Goal: Task Accomplishment & Management: Manage account settings

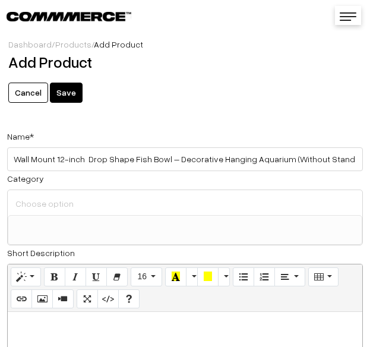
select select
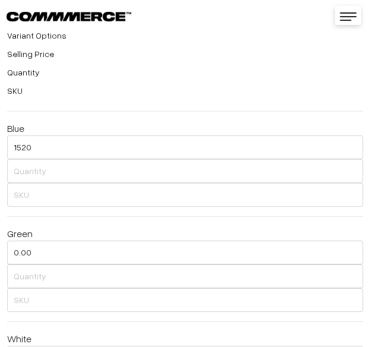
scroll to position [215, 0]
type input "1520"
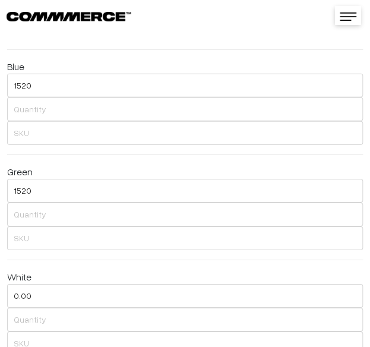
scroll to position [1994, 0]
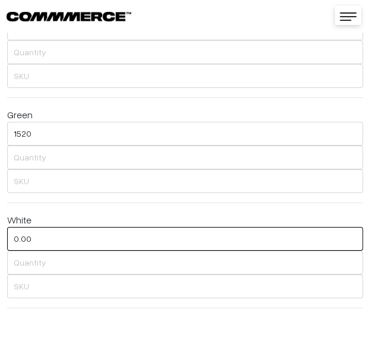
drag, startPoint x: 105, startPoint y: 226, endPoint x: -93, endPoint y: 245, distance: 198.7
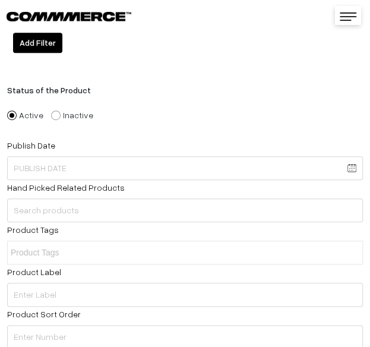
scroll to position [2291, 0]
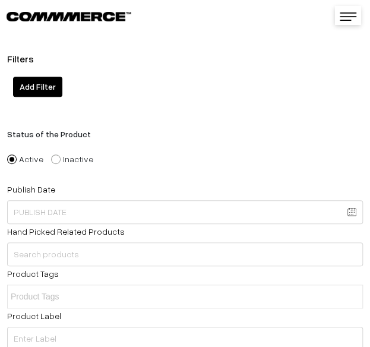
type input "1520"
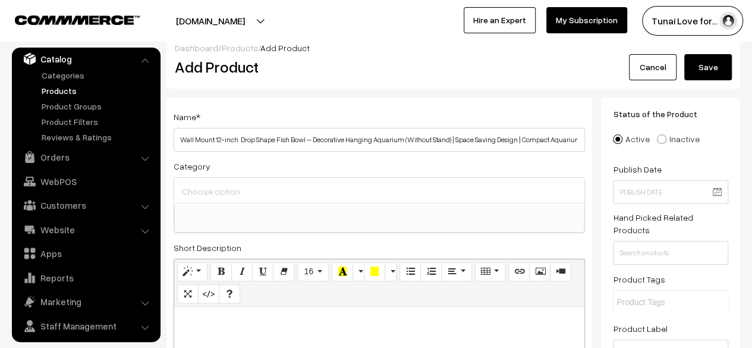
scroll to position [0, 0]
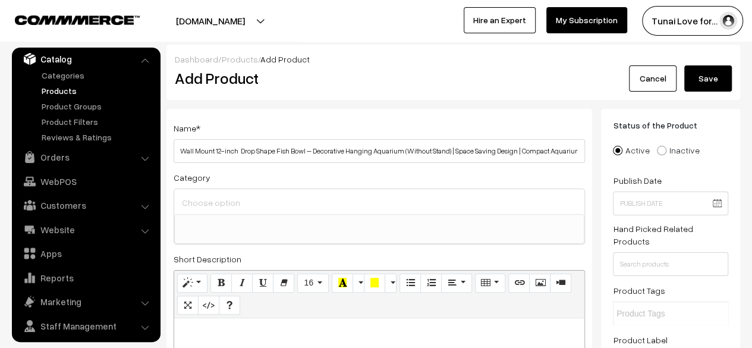
click at [370, 84] on button "Save" at bounding box center [708, 78] width 48 height 26
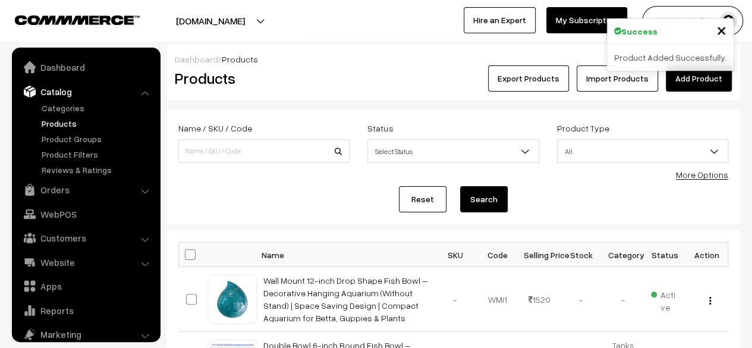
scroll to position [33, 0]
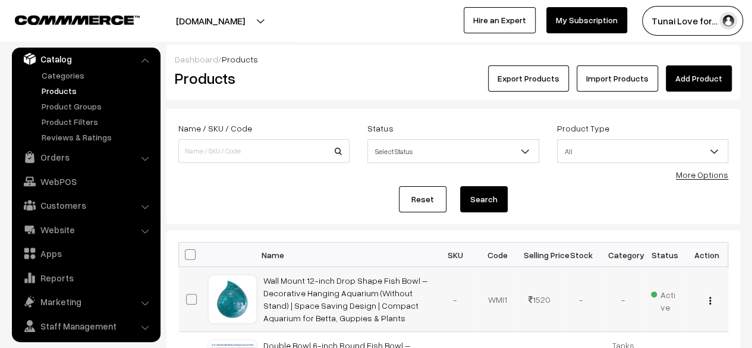
click at [705, 299] on div "View Edit Delete" at bounding box center [707, 299] width 28 height 12
click at [711, 297] on div "View Edit Delete" at bounding box center [707, 299] width 28 height 12
click at [708, 297] on button "button" at bounding box center [709, 300] width 3 height 10
click at [653, 330] on link "Edit" at bounding box center [656, 343] width 101 height 26
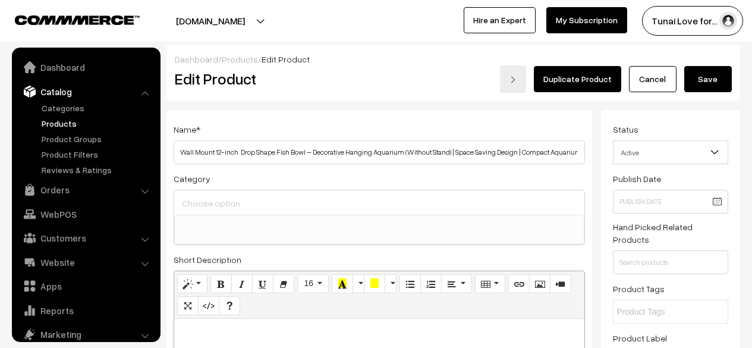
select select
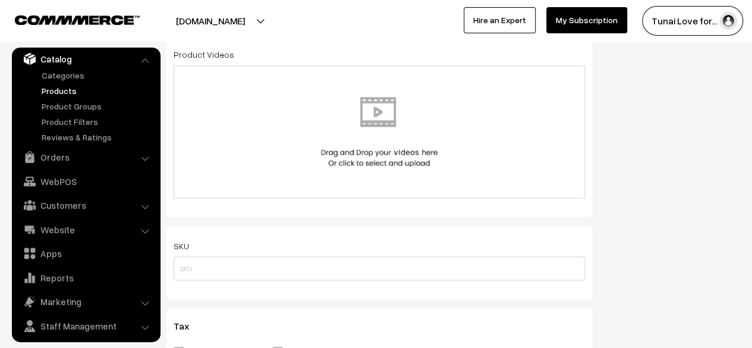
scroll to position [1129, 0]
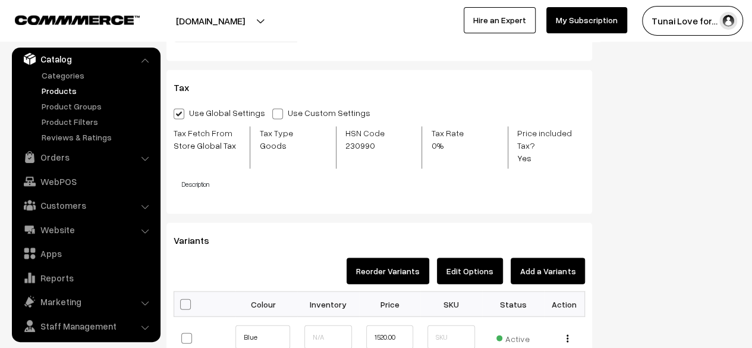
click at [545, 263] on button "Add a Variants" at bounding box center [547, 271] width 74 height 26
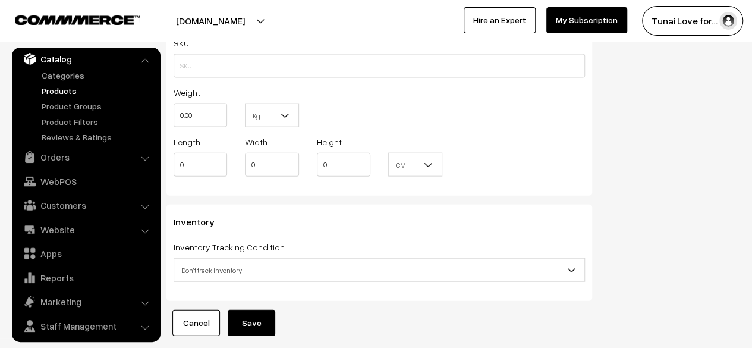
scroll to position [1270, 0]
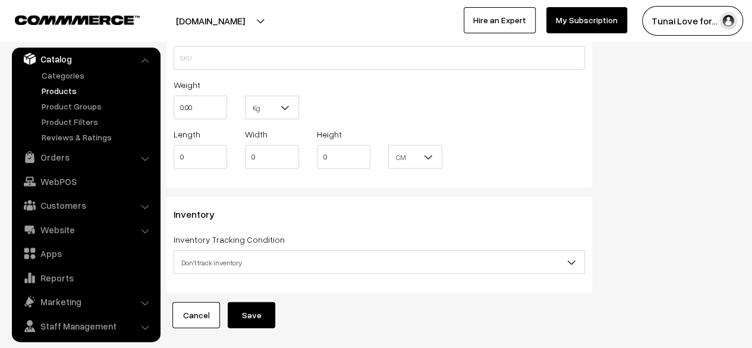
click at [195, 302] on link "Cancel" at bounding box center [196, 315] width 48 height 26
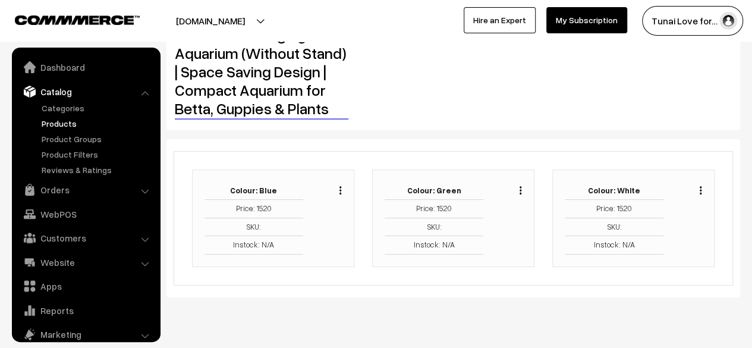
scroll to position [119, 0]
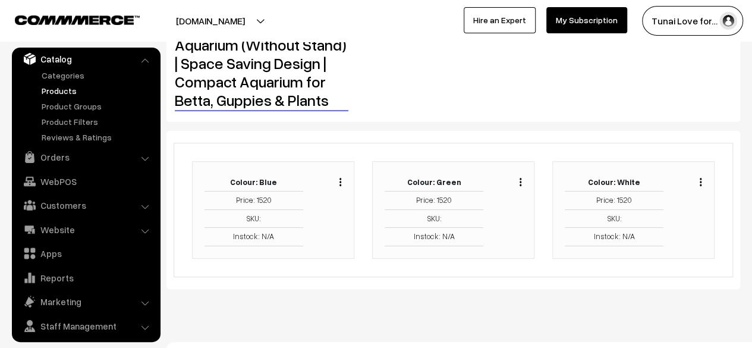
click at [519, 182] on img "button" at bounding box center [520, 182] width 2 height 8
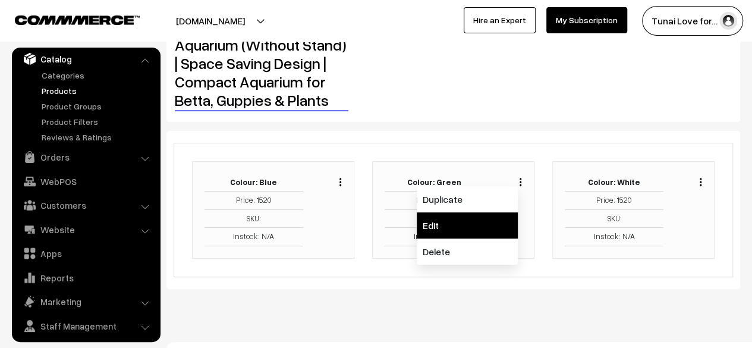
click at [462, 230] on link "Edit" at bounding box center [466, 225] width 101 height 26
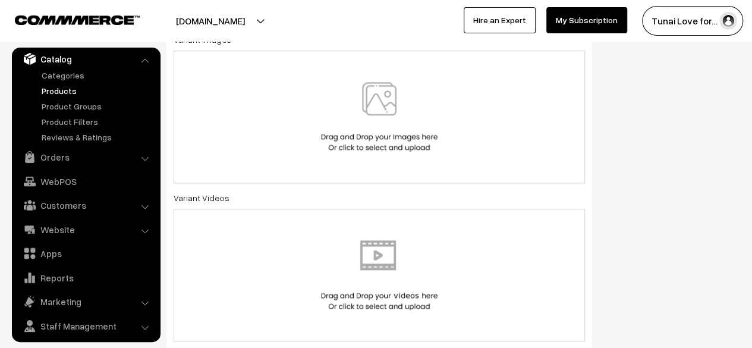
scroll to position [446, 0]
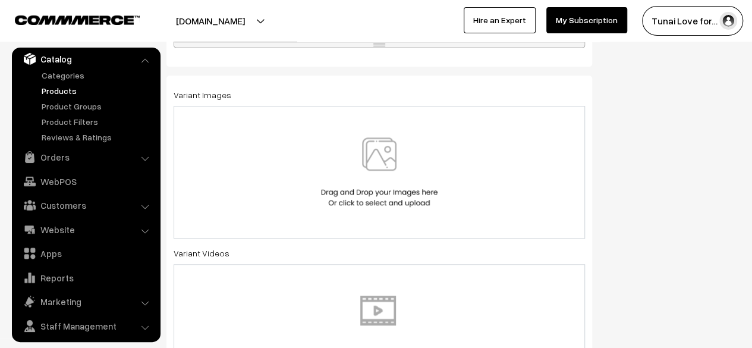
click at [397, 138] on img at bounding box center [379, 172] width 122 height 70
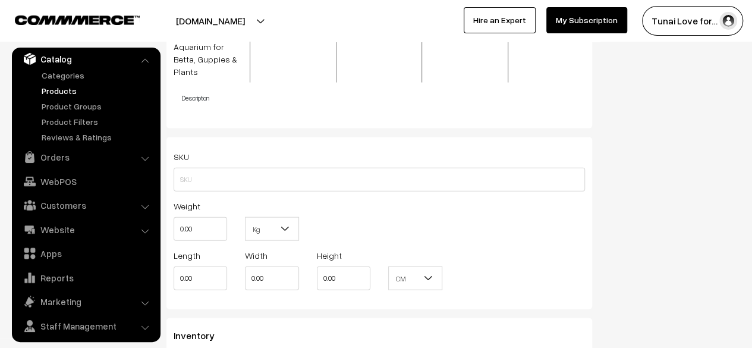
scroll to position [1378, 0]
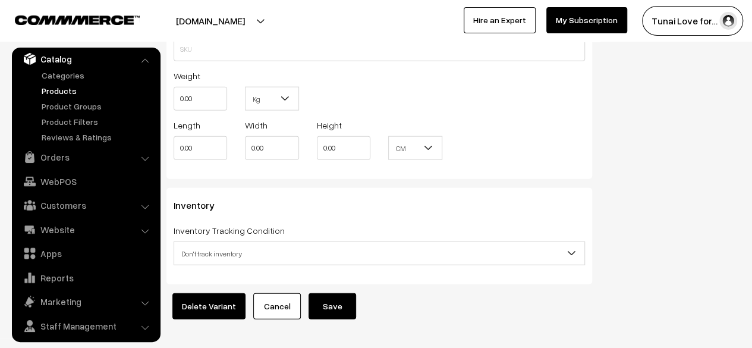
click at [341, 293] on button "Save" at bounding box center [332, 306] width 48 height 26
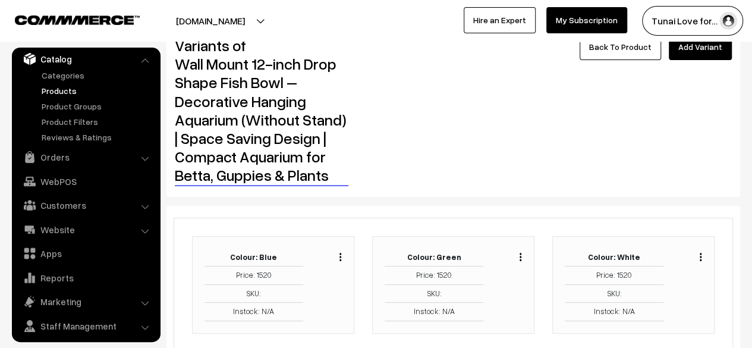
scroll to position [59, 0]
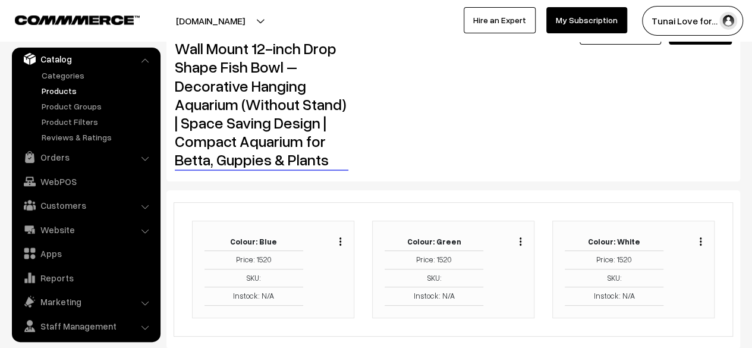
click at [698, 241] on div "Duplicate Edit Delete" at bounding box center [697, 240] width 9 height 14
click at [701, 239] on button "button" at bounding box center [700, 241] width 3 height 10
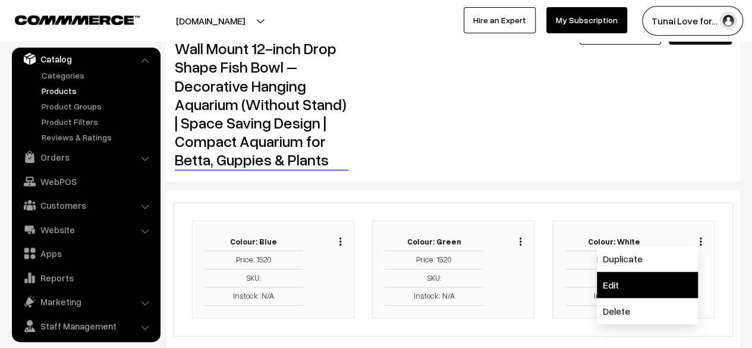
click at [654, 279] on link "Edit" at bounding box center [646, 285] width 101 height 26
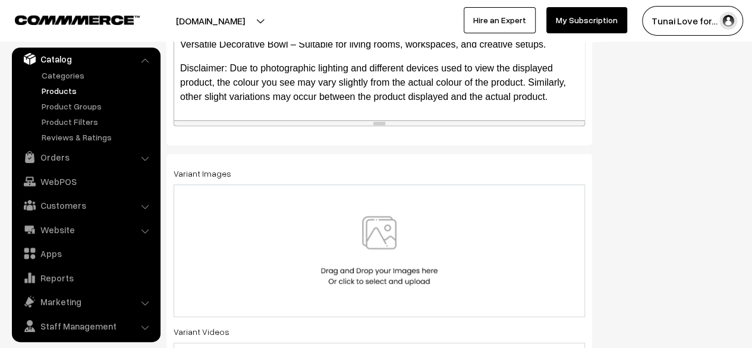
scroll to position [475, 0]
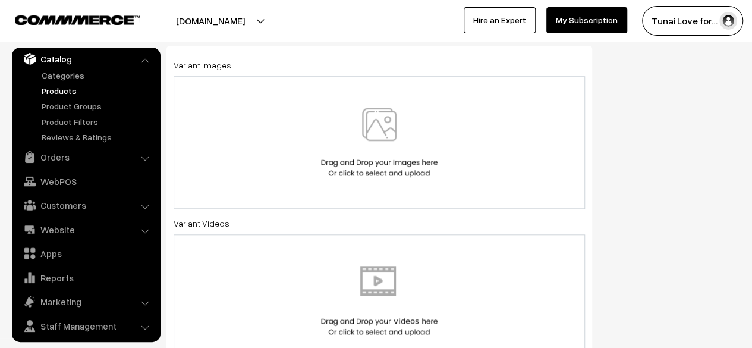
click at [387, 157] on img at bounding box center [379, 143] width 122 height 70
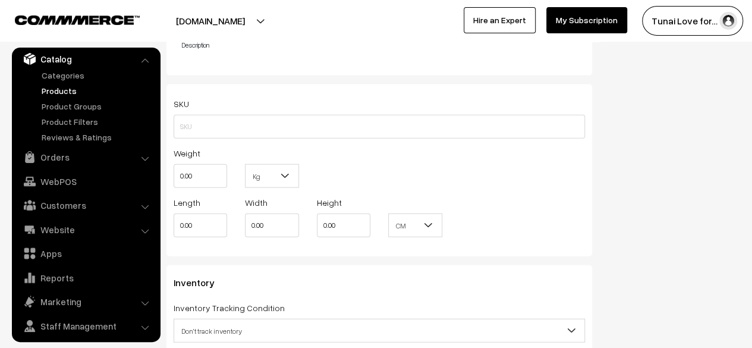
scroll to position [1378, 0]
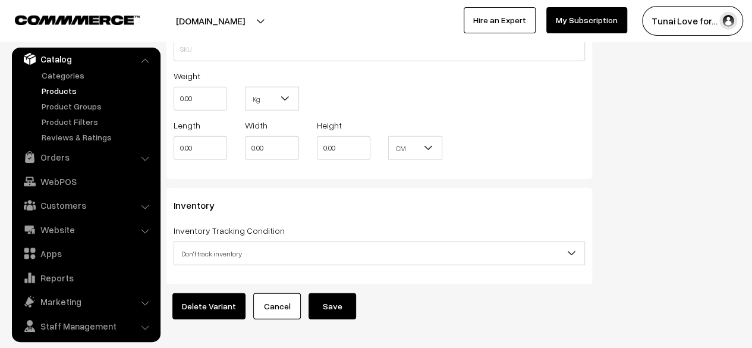
click at [326, 293] on button "Save" at bounding box center [332, 306] width 48 height 26
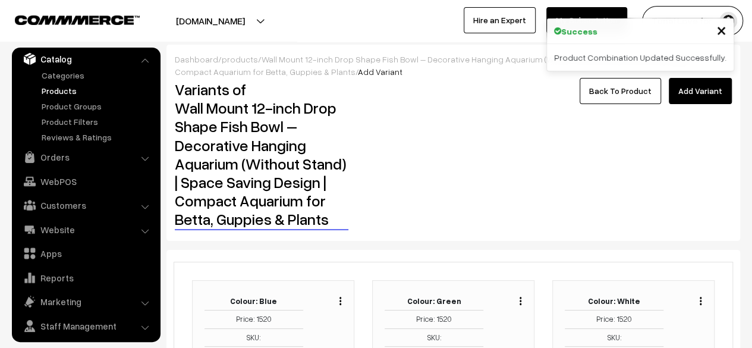
click at [639, 94] on link "Back To Product" at bounding box center [619, 91] width 81 height 26
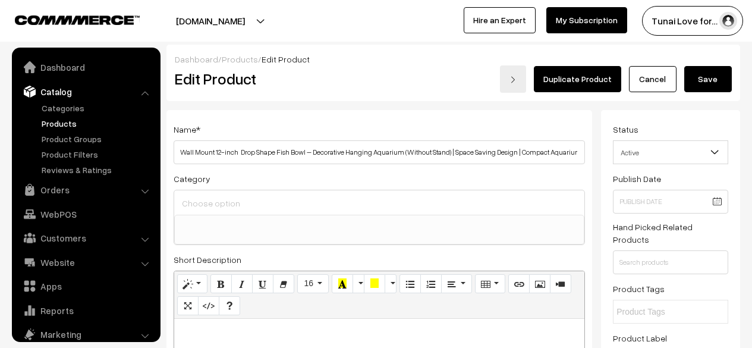
select select
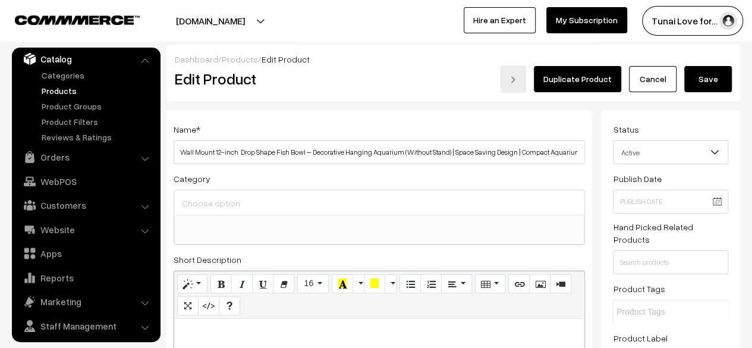
click at [719, 86] on button "Save" at bounding box center [708, 79] width 48 height 26
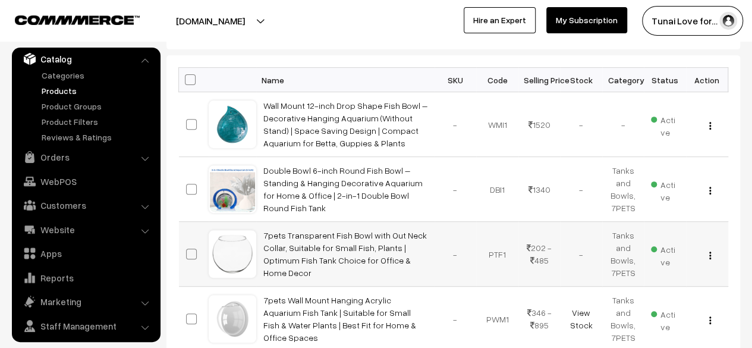
scroll to position [119, 0]
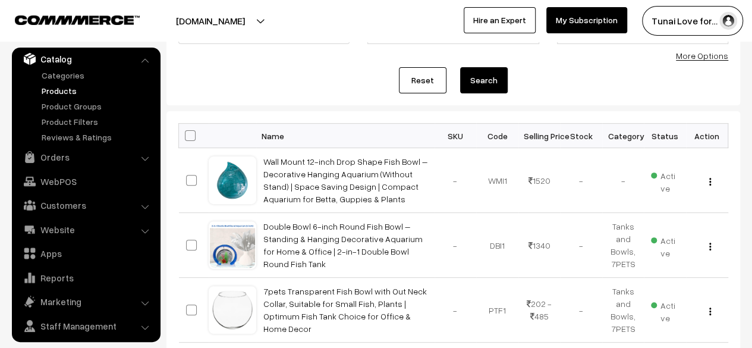
click at [539, 93] on form "Name / SKU / Code Status Select Status Active Inactive Select Status Product Ty…" at bounding box center [452, 47] width 573 height 115
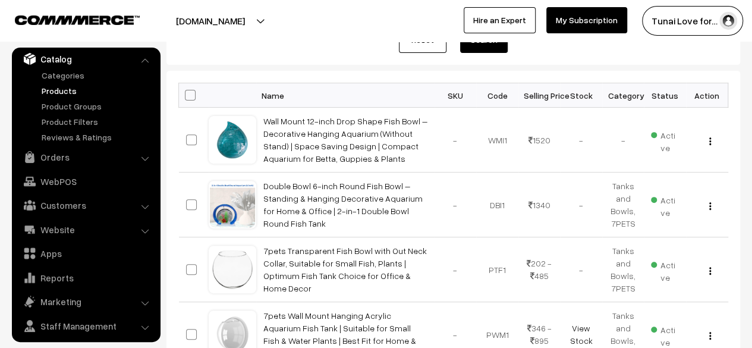
scroll to position [0, 0]
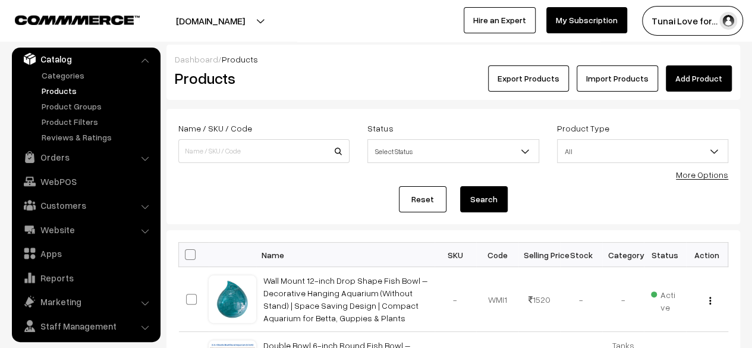
drag, startPoint x: 681, startPoint y: 84, endPoint x: 687, endPoint y: 80, distance: 6.4
click at [681, 85] on link "Add Product" at bounding box center [698, 78] width 66 height 26
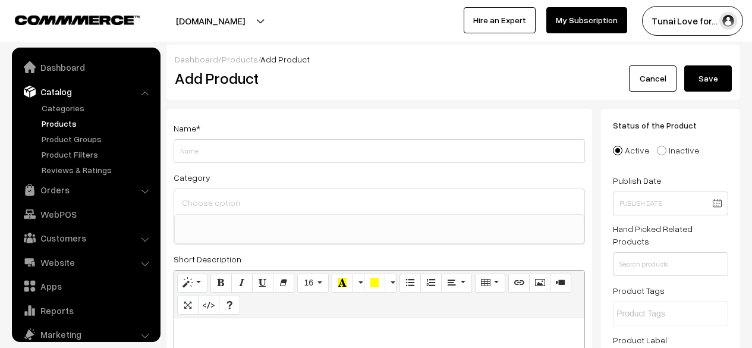
select select
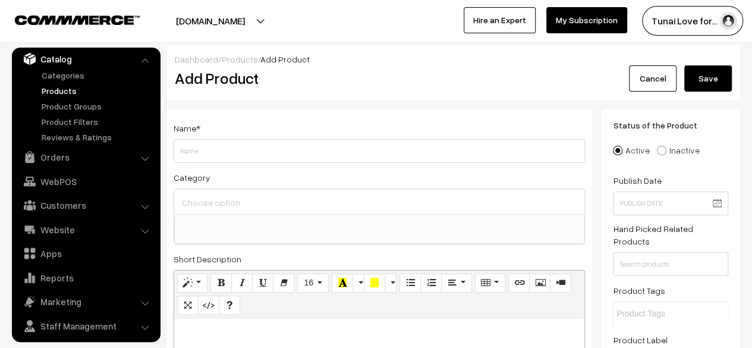
click at [360, 137] on div "Name *" at bounding box center [378, 142] width 411 height 42
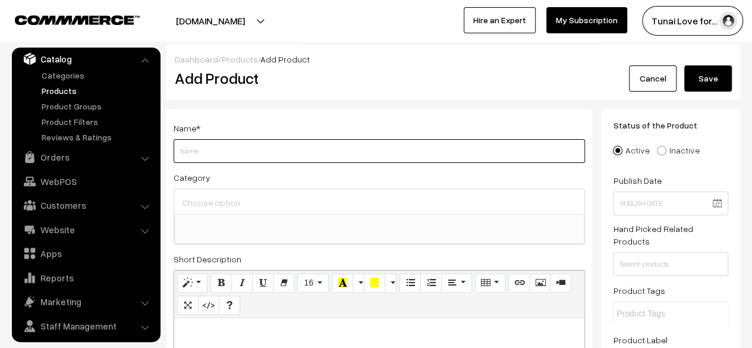
click at [336, 141] on input "Weight" at bounding box center [378, 151] width 411 height 24
paste input "Wall Mount 12-inch Blue Round Shape Fish Bowl – Without Stand | Modern Aquarium…"
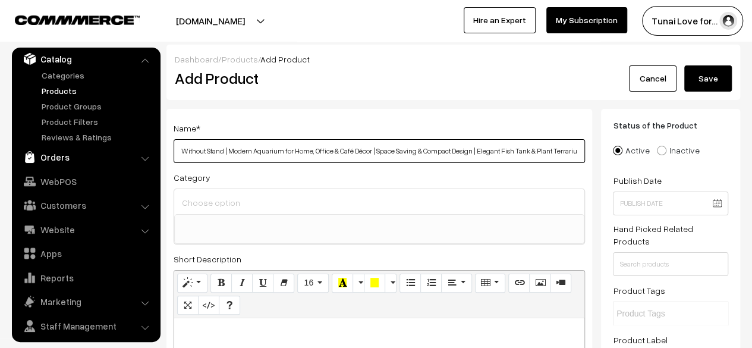
scroll to position [0, 0]
drag, startPoint x: 216, startPoint y: 154, endPoint x: 86, endPoint y: 176, distance: 132.0
click at [258, 152] on input "Wall Mount 12-inch Blue Round Shape Fish Bowl – Without Stand | Modern Aquarium…" at bounding box center [378, 151] width 411 height 24
click at [248, 150] on input "Wall Mount 12-inch Blue Round Shape Fish Bowl – Without Stand | Modern Aquarium…" at bounding box center [378, 151] width 411 height 24
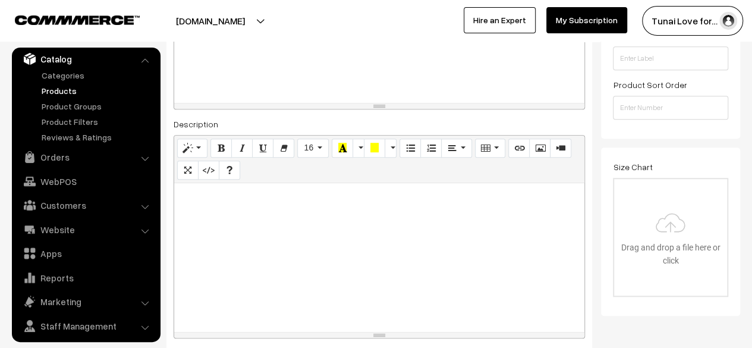
scroll to position [356, 0]
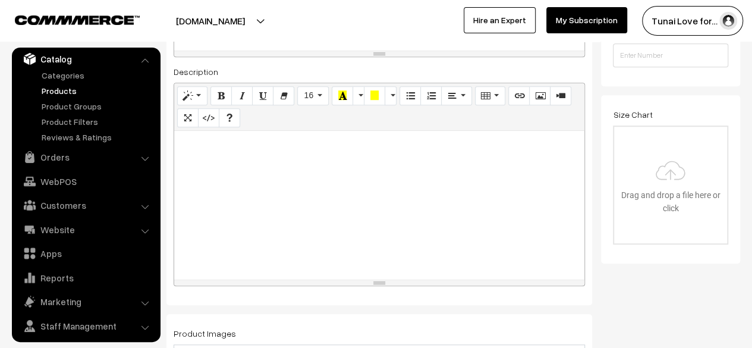
type input "Wall Mount 12-inch Round Shape Fish Bowl – Without Stand | Modern Aquarium for …"
click at [264, 162] on div at bounding box center [379, 205] width 410 height 149
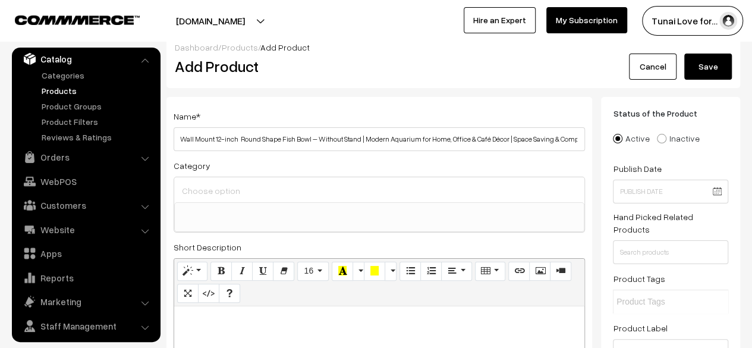
scroll to position [0, 0]
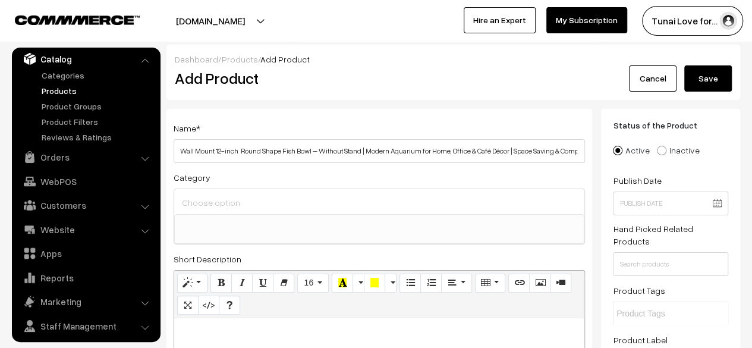
click at [283, 222] on ul at bounding box center [379, 221] width 409 height 15
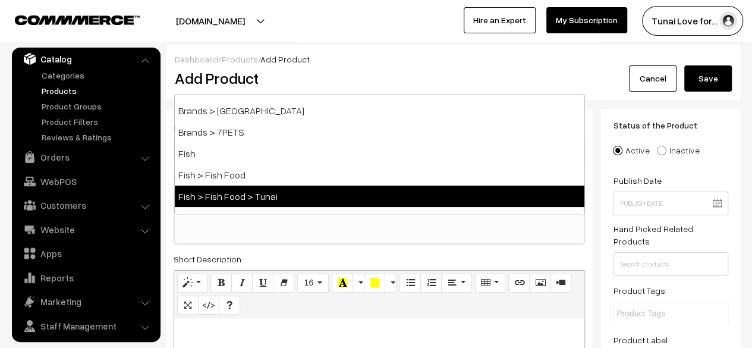
scroll to position [238, 0]
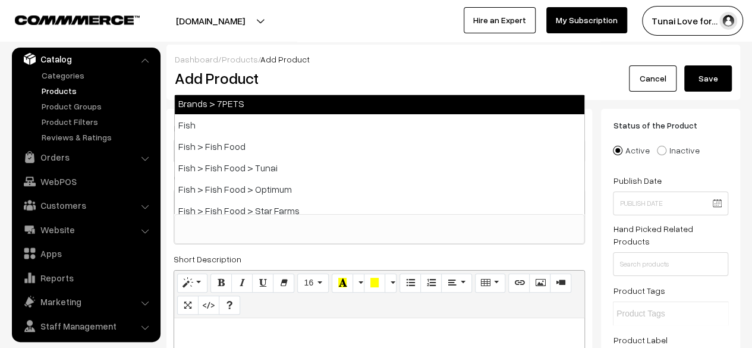
select select "47"
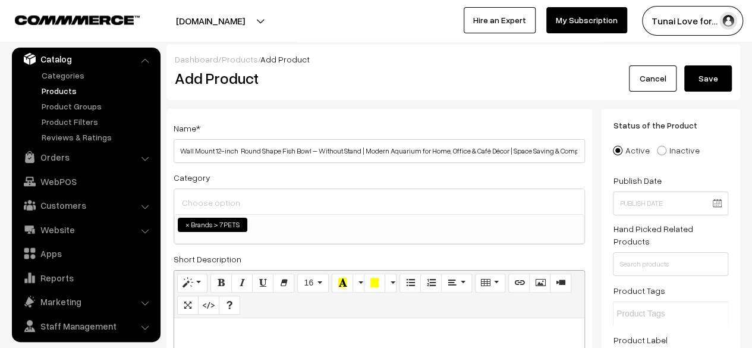
click at [283, 223] on ul "× Brands > 7PETS" at bounding box center [379, 222] width 409 height 17
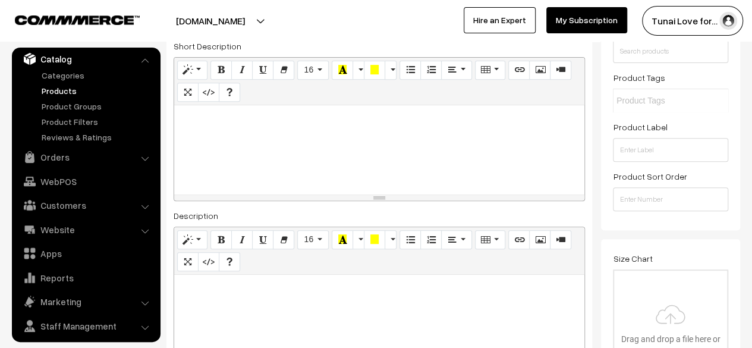
scroll to position [297, 0]
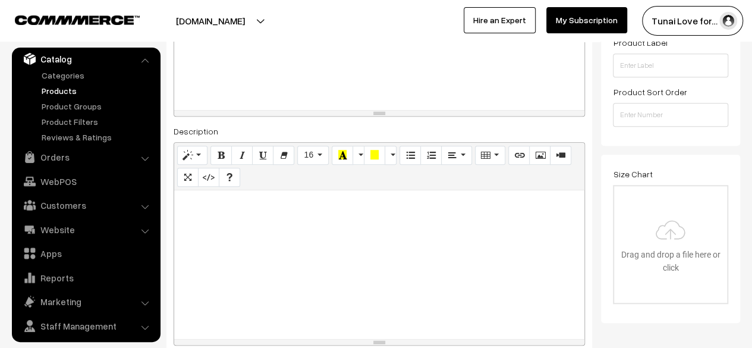
click at [269, 213] on div at bounding box center [379, 264] width 410 height 149
paste div
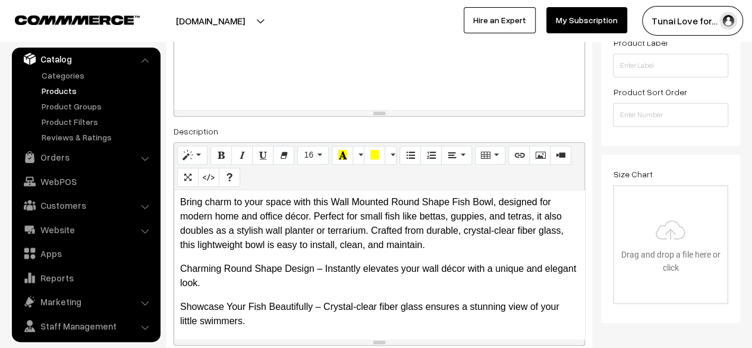
scroll to position [0, 0]
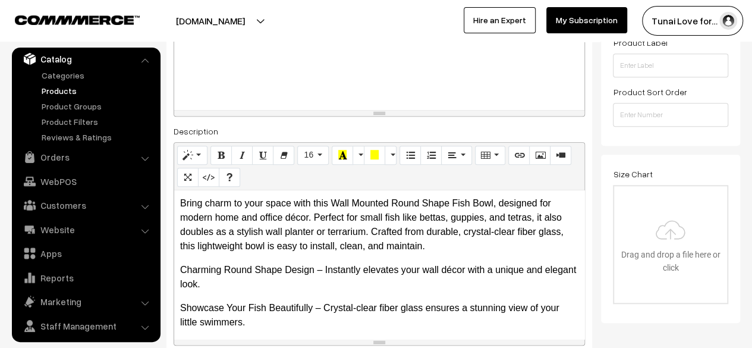
drag, startPoint x: 528, startPoint y: 236, endPoint x: 475, endPoint y: 48, distance: 195.6
click at [475, 48] on div at bounding box center [379, 65] width 410 height 89
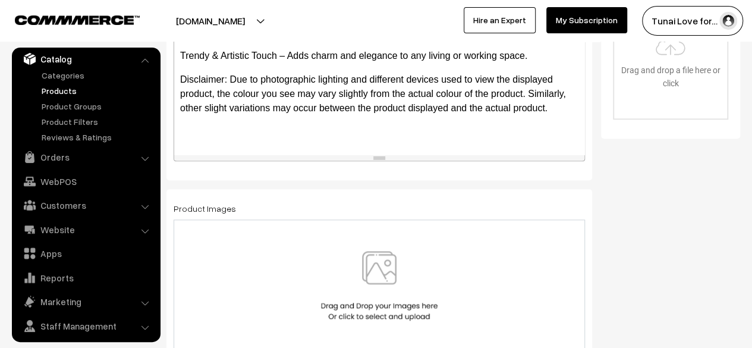
scroll to position [535, 0]
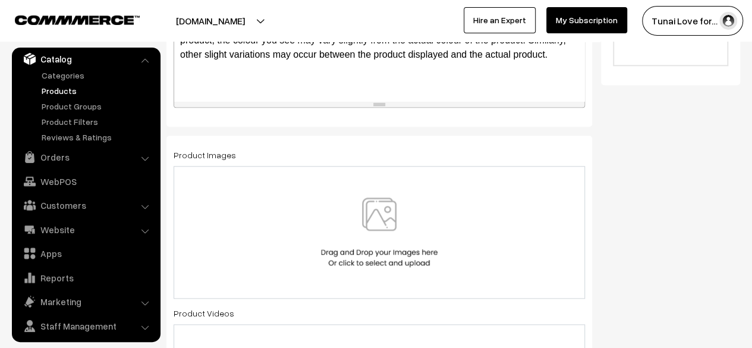
click at [384, 231] on img at bounding box center [379, 232] width 122 height 70
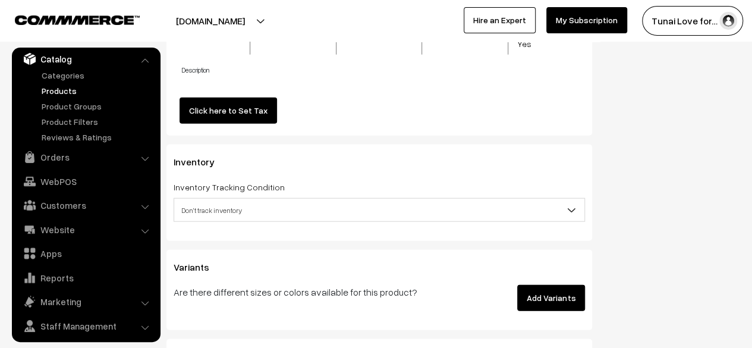
scroll to position [1545, 0]
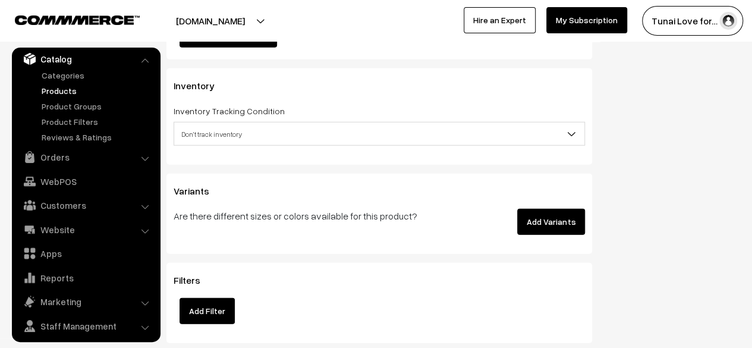
click at [548, 209] on button "Add Variants" at bounding box center [551, 222] width 68 height 26
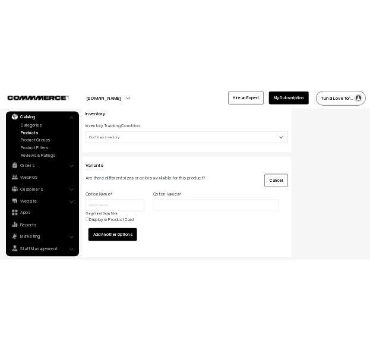
scroll to position [1604, 0]
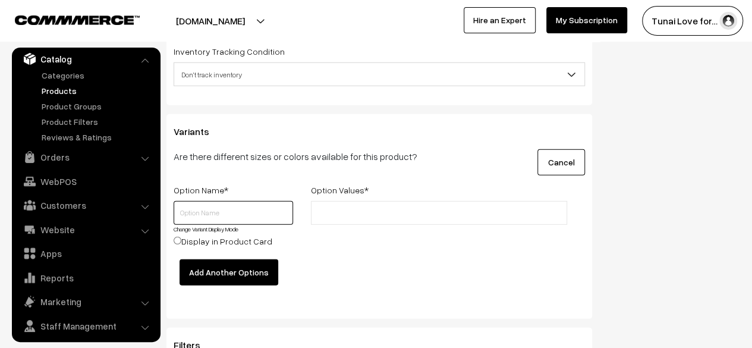
click at [221, 203] on input "text" at bounding box center [232, 213] width 119 height 24
type input "colour"
click at [343, 201] on ul at bounding box center [439, 213] width 257 height 24
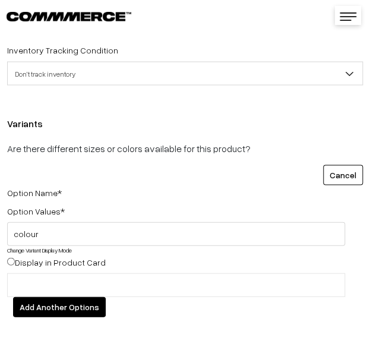
scroll to position [1664, 0]
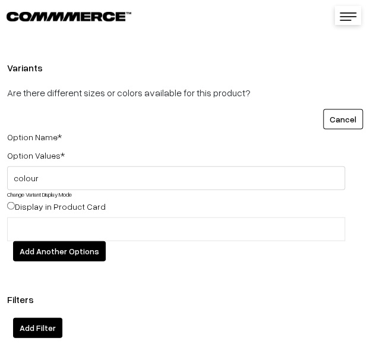
click at [82, 227] on input "text" at bounding box center [63, 229] width 104 height 12
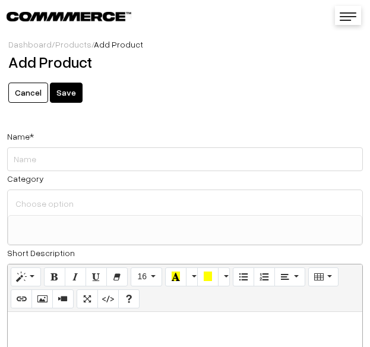
select select
click at [162, 147] on div "Name *" at bounding box center [185, 150] width 356 height 42
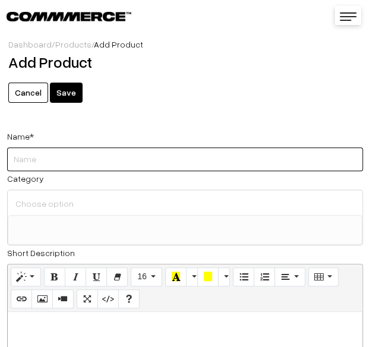
click at [94, 155] on input "Weight" at bounding box center [185, 159] width 356 height 24
paste input "Wall Mount 12-inch Blue Round Shape Fish Bowl – Without Stand | Modern Aquarium…"
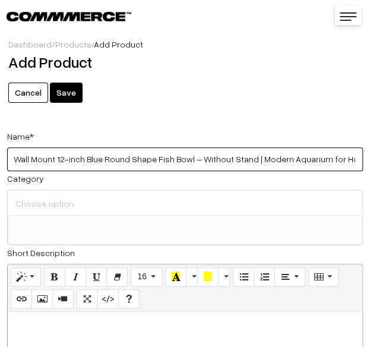
drag, startPoint x: 184, startPoint y: 173, endPoint x: -29, endPoint y: 204, distance: 215.5
click at [0, 204] on html "Thank you for showing interest. Our team will call you shortly. Close [DOMAIN_N…" at bounding box center [185, 173] width 370 height 347
drag, startPoint x: 68, startPoint y: 166, endPoint x: 125, endPoint y: 161, distance: 57.8
click at [68, 166] on input "Wall Mount 12-inch Blue Round Shape Fish Bowl – Without Stand | Modern Aquarium…" at bounding box center [185, 159] width 356 height 24
click at [97, 162] on input "Wall Mount 12-inch Blue Round Shape Fish Bowl – Without Stand | Modern Aquarium…" at bounding box center [185, 159] width 356 height 24
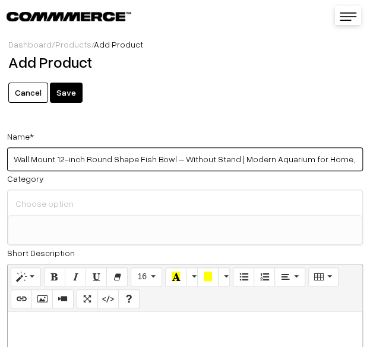
scroll to position [119, 0]
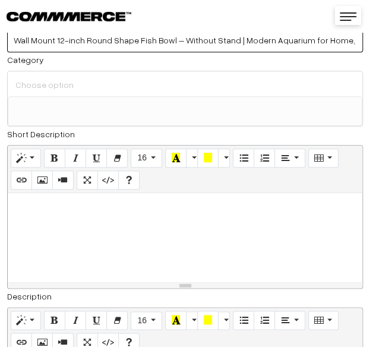
type input "Wall Mount 12-inch Round Shape Fish Bowl – Without Stand | Modern Aquarium for …"
click at [73, 99] on ul at bounding box center [185, 104] width 354 height 15
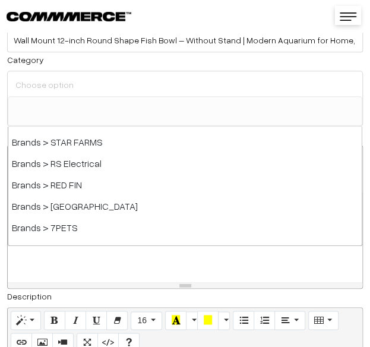
scroll to position [178, 0]
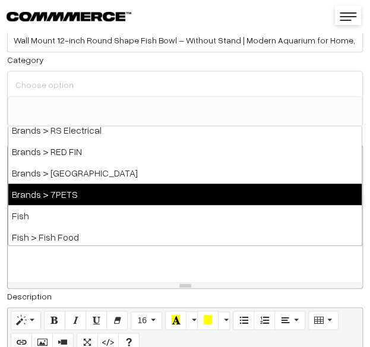
select select "47"
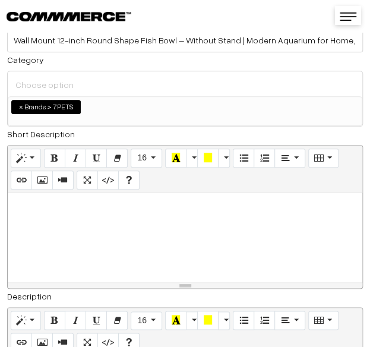
scroll to position [93, 0]
click at [130, 108] on ul "× Brands > 7PETS" at bounding box center [185, 105] width 354 height 17
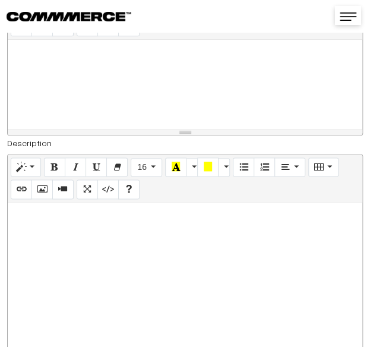
scroll to position [297, 0]
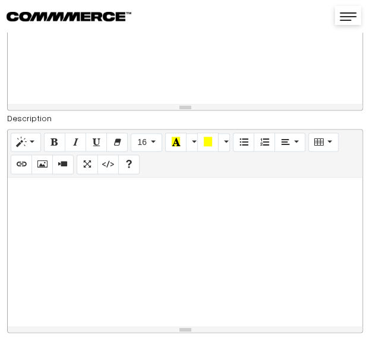
click at [54, 207] on div at bounding box center [185, 252] width 355 height 149
paste div
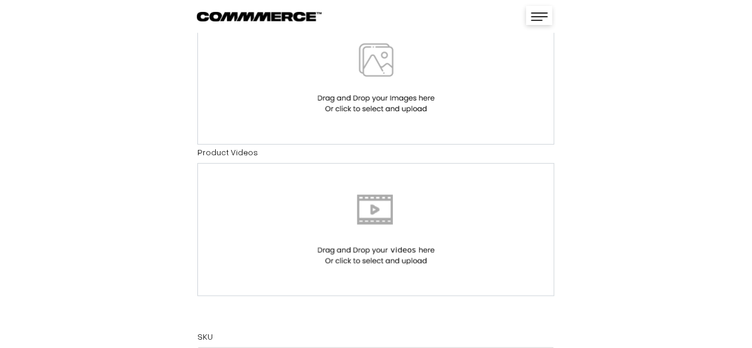
scroll to position [594, 0]
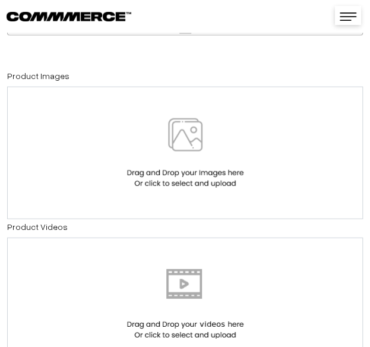
click at [169, 176] on img at bounding box center [185, 153] width 122 height 70
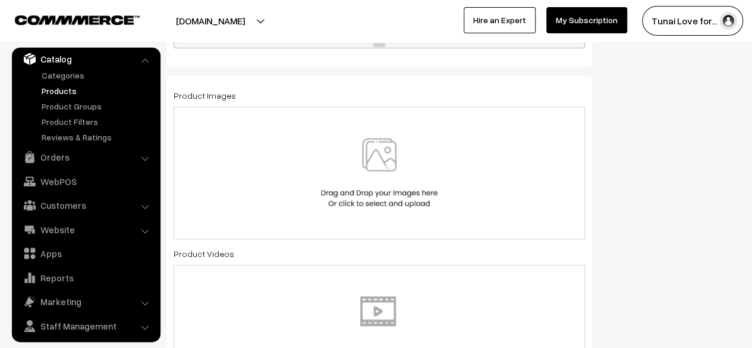
scroll to position [215, 0]
click at [370, 146] on img at bounding box center [379, 173] width 122 height 70
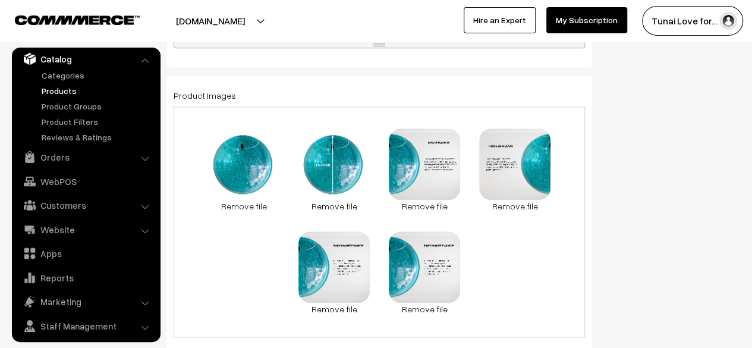
drag, startPoint x: 405, startPoint y: 258, endPoint x: 425, endPoint y: 310, distance: 55.2
click at [370, 310] on link "Remove file" at bounding box center [424, 308] width 71 height 12
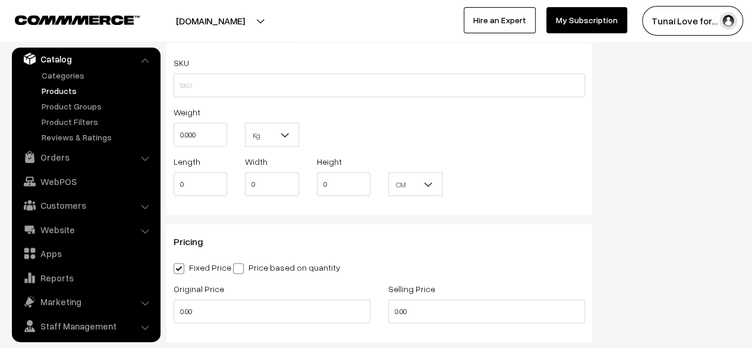
scroll to position [1129, 0]
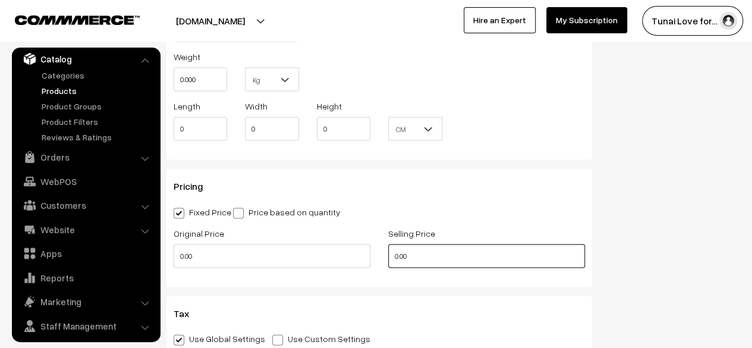
drag, startPoint x: 450, startPoint y: 257, endPoint x: 372, endPoint y: 278, distance: 80.6
click at [370, 277] on div "Pricing Fixed Price Price based on quantity Original Price 0.00 Selling Price 0…" at bounding box center [378, 228] width 425 height 118
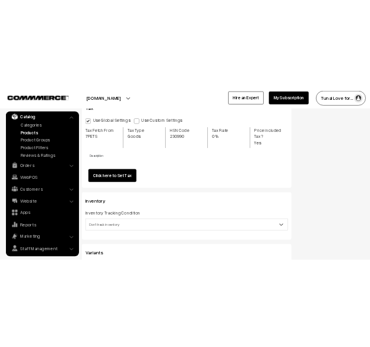
scroll to position [1426, 0]
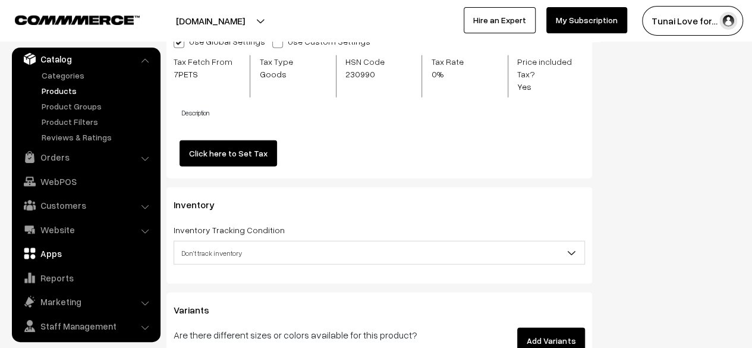
type input "1250"
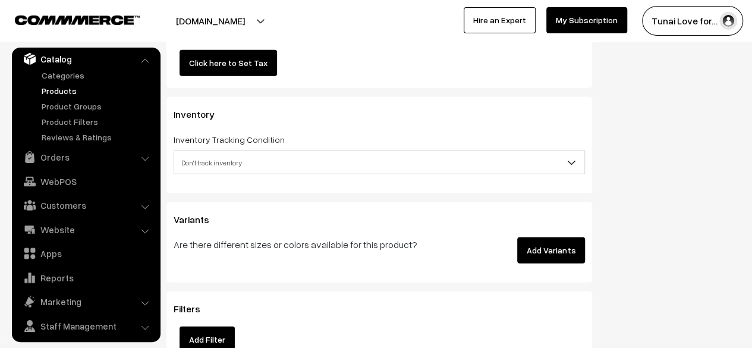
scroll to position [1473, 0]
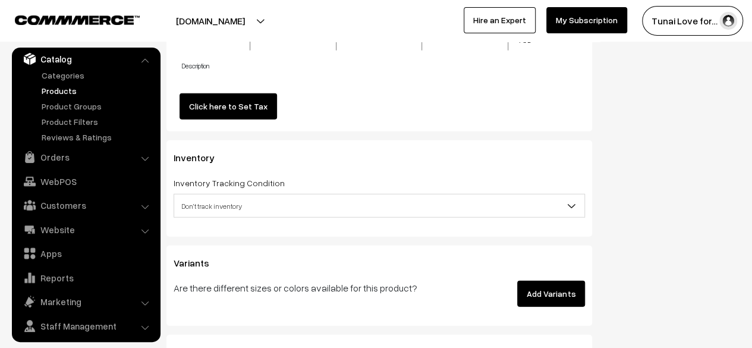
click at [370, 281] on button "Add Variants" at bounding box center [551, 293] width 68 height 26
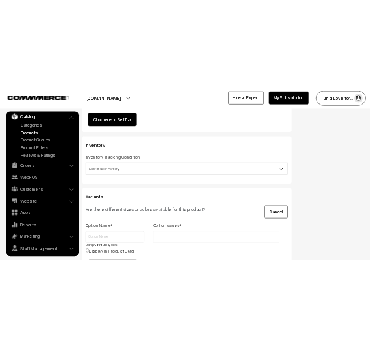
scroll to position [1532, 0]
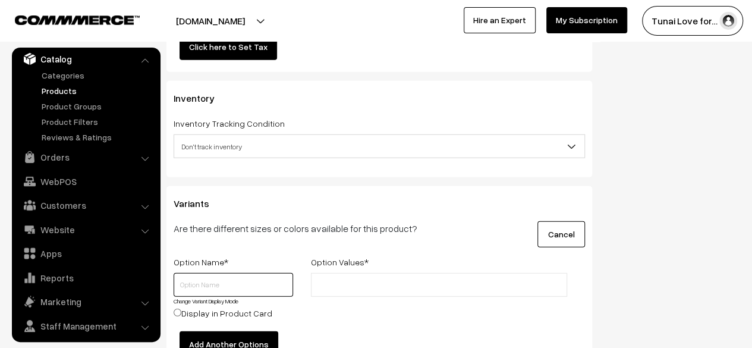
click at [247, 273] on input "text" at bounding box center [232, 285] width 119 height 24
type input "colour"
click at [327, 279] on input "text" at bounding box center [366, 285] width 104 height 12
type input "Blue"
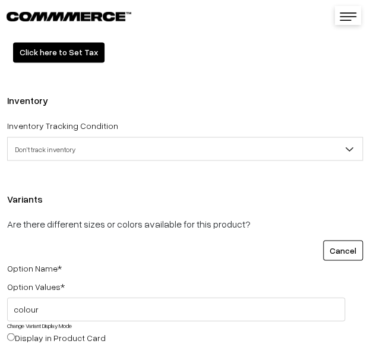
scroll to position [1770, 0]
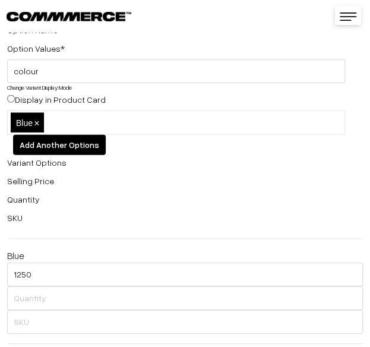
click at [90, 115] on li at bounding box center [100, 122] width 106 height 19
type input "Green"
click at [176, 132] on li at bounding box center [143, 122] width 106 height 19
type input "g"
type input "Grey"
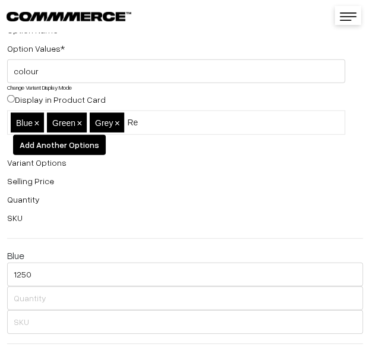
type input "Red"
type input "hite"
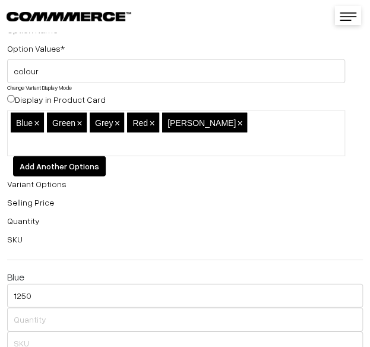
click at [237, 124] on span "×" at bounding box center [239, 123] width 5 height 10
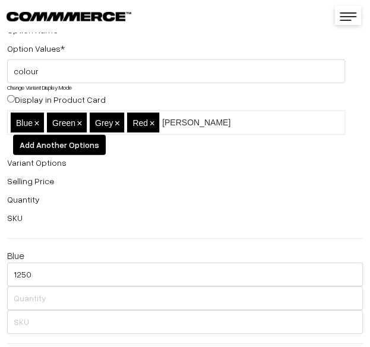
type input "White"
type input "Yellow"
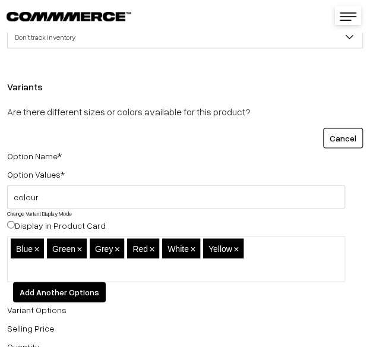
scroll to position [1664, 0]
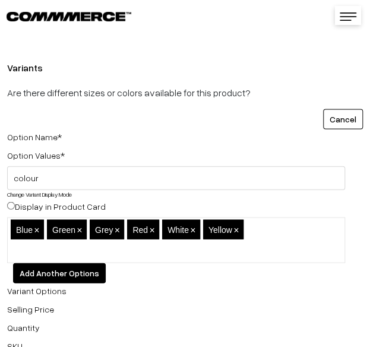
click at [255, 238] on ul "Blue × Green × Grey × Red × White × Yellow ×" at bounding box center [176, 239] width 338 height 45
type input "Orange"
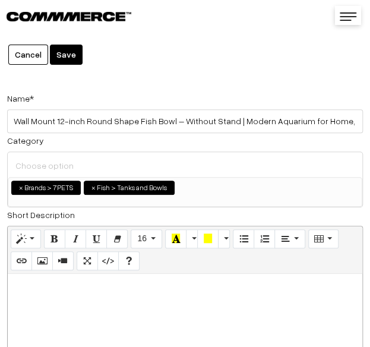
scroll to position [0, 0]
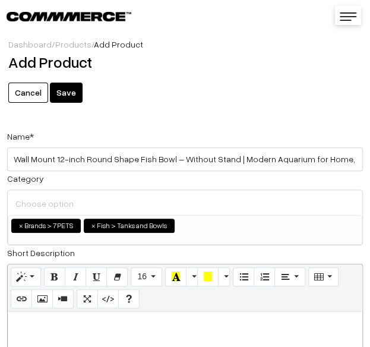
click at [55, 97] on button "Save" at bounding box center [66, 93] width 33 height 20
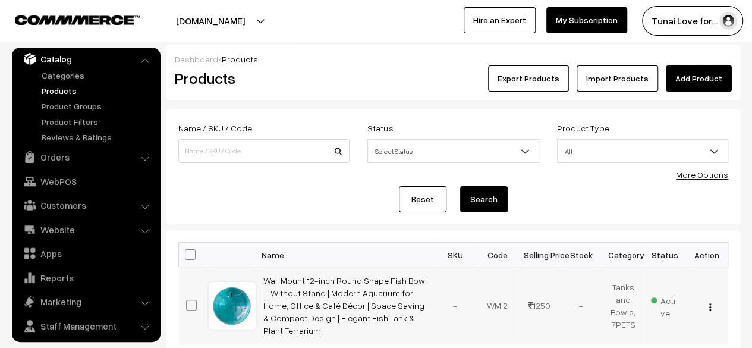
click at [370, 299] on div "View Edit Delete" at bounding box center [707, 305] width 28 height 12
click at [370, 303] on img "button" at bounding box center [710, 307] width 2 height 8
click at [370, 343] on link "Edit" at bounding box center [656, 349] width 101 height 26
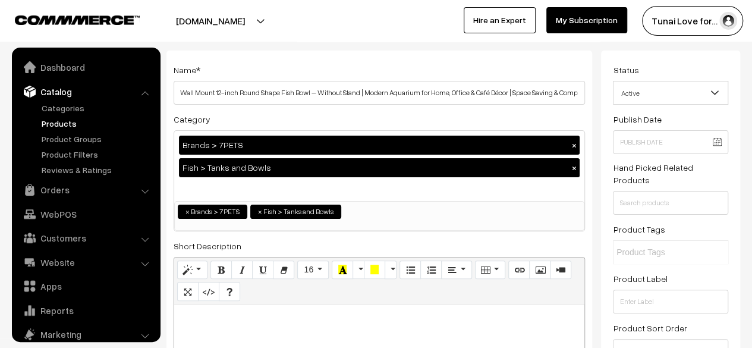
scroll to position [33, 0]
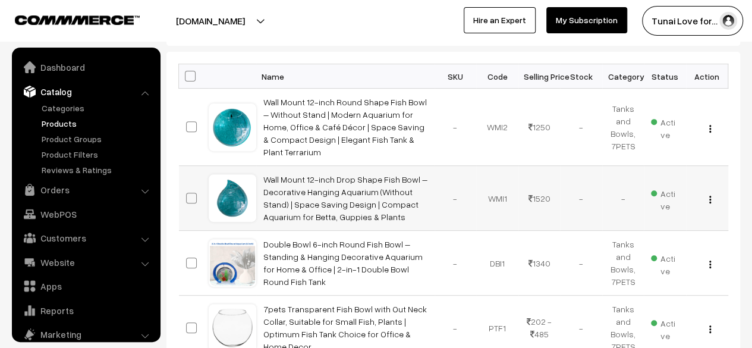
scroll to position [33, 0]
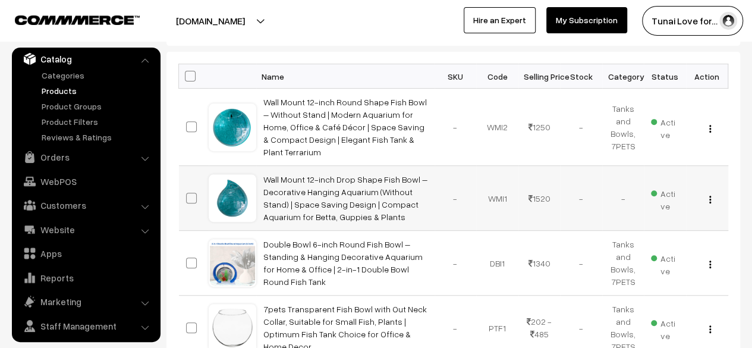
click at [709, 195] on img "button" at bounding box center [710, 199] width 2 height 8
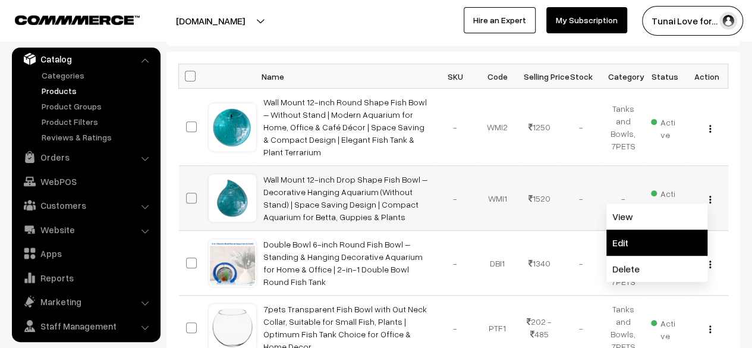
click at [677, 229] on link "Edit" at bounding box center [656, 242] width 101 height 26
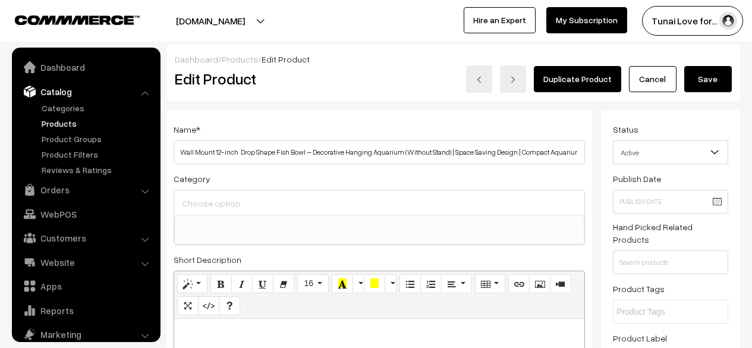
click at [288, 209] on input at bounding box center [379, 203] width 400 height 17
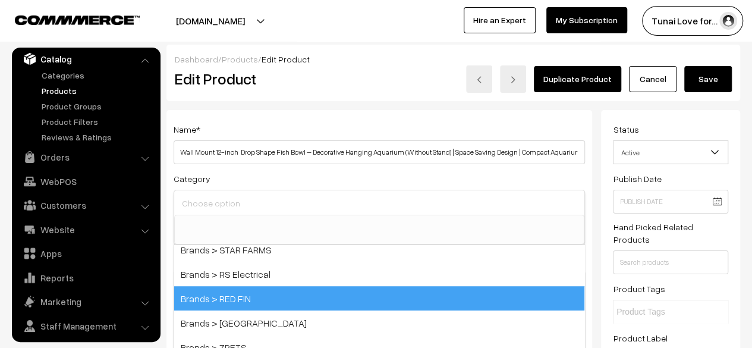
scroll to position [238, 0]
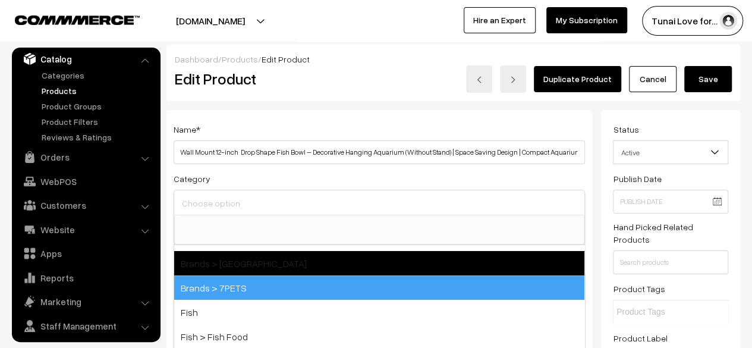
click at [247, 289] on span "Brands > 7PETS" at bounding box center [379, 287] width 410 height 24
select select "47"
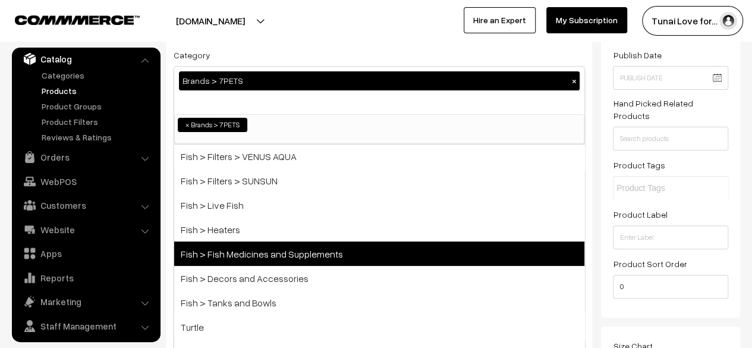
scroll to position [178, 0]
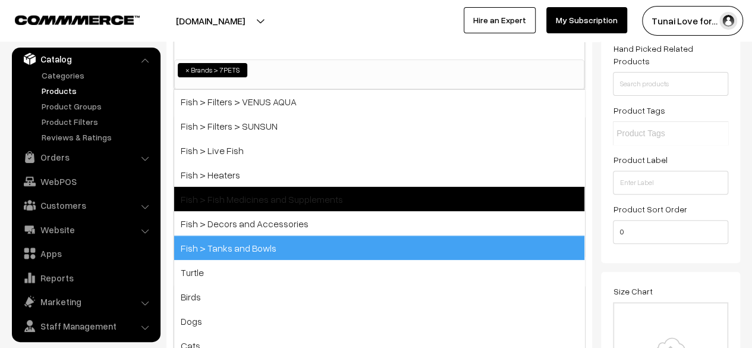
click at [252, 240] on span "Fish > Tanks and Bowls" at bounding box center [379, 247] width 410 height 24
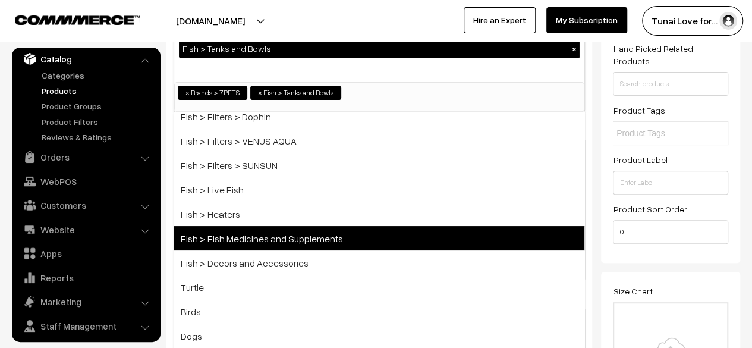
scroll to position [585, 0]
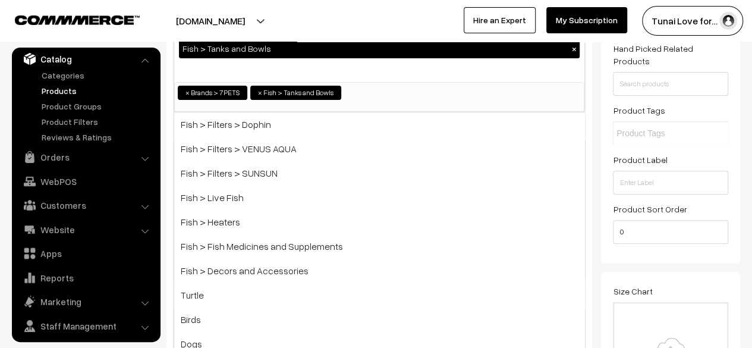
click at [506, 90] on ul "× Brands > 7PETS × Fish > Tanks and Bowls" at bounding box center [379, 91] width 409 height 17
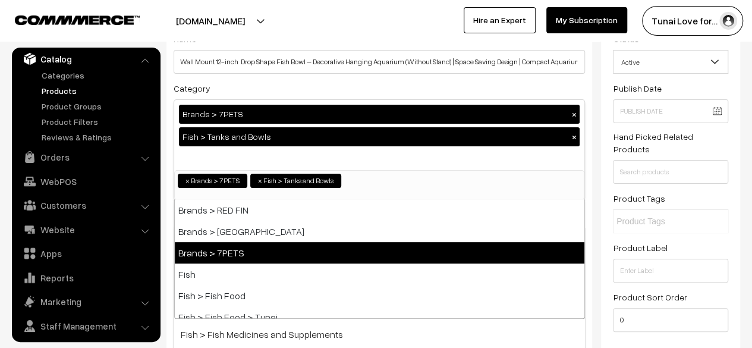
scroll to position [0, 0]
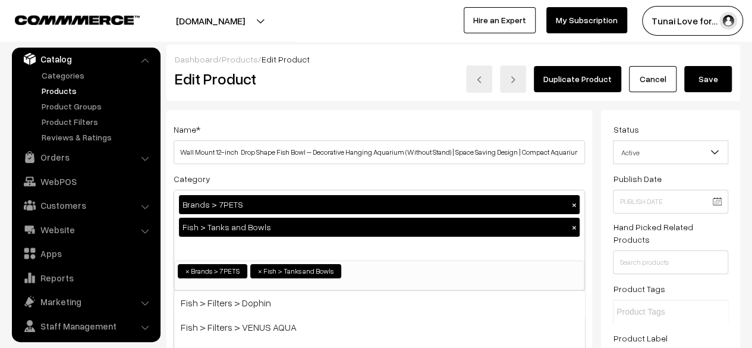
click at [711, 76] on button "Save" at bounding box center [708, 79] width 48 height 26
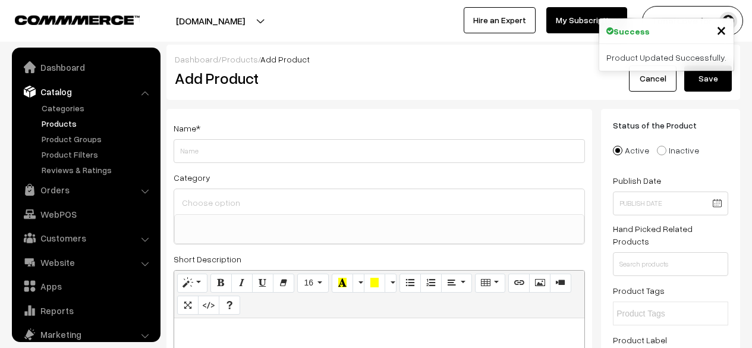
select select
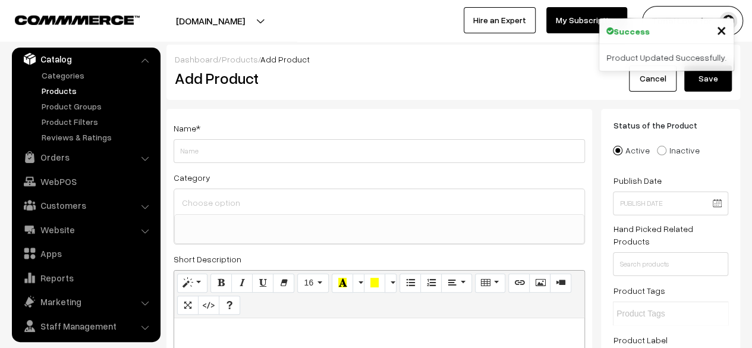
click at [661, 81] on link "Cancel" at bounding box center [653, 78] width 48 height 26
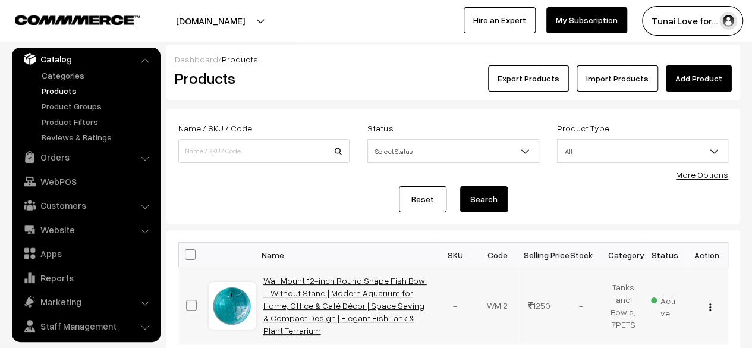
click at [288, 274] on td "Wall Mount 12-inch Round Shape Fish Bowl – Without Stand | Modern Aquarium for …" at bounding box center [345, 305] width 178 height 77
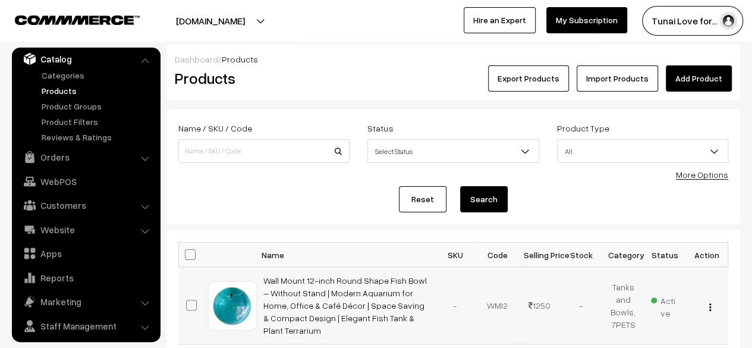
click at [709, 303] on img "button" at bounding box center [710, 307] width 2 height 8
click at [670, 336] on link "Edit" at bounding box center [656, 349] width 101 height 26
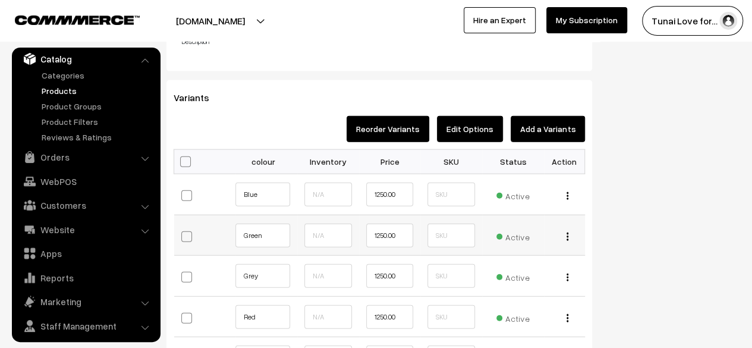
scroll to position [1366, 0]
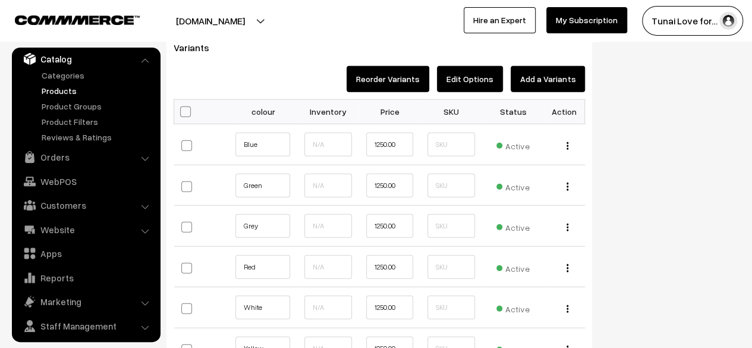
click at [568, 67] on button "Add a Variants" at bounding box center [547, 79] width 74 height 26
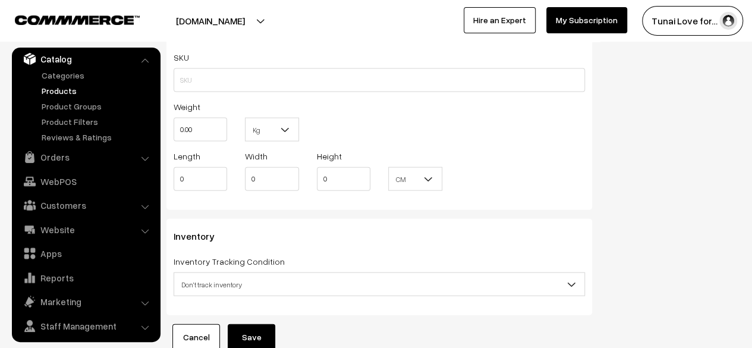
scroll to position [1295, 0]
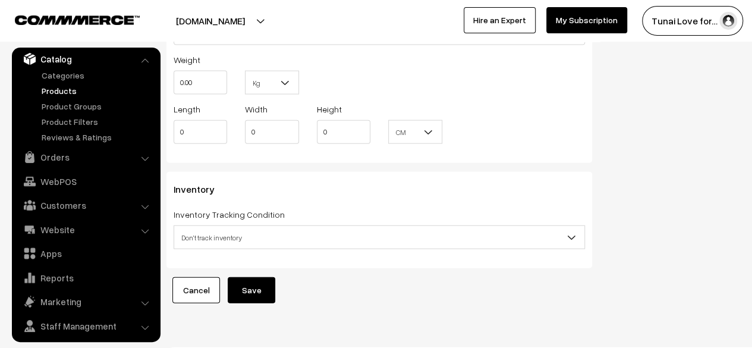
click at [194, 277] on link "Cancel" at bounding box center [196, 290] width 48 height 26
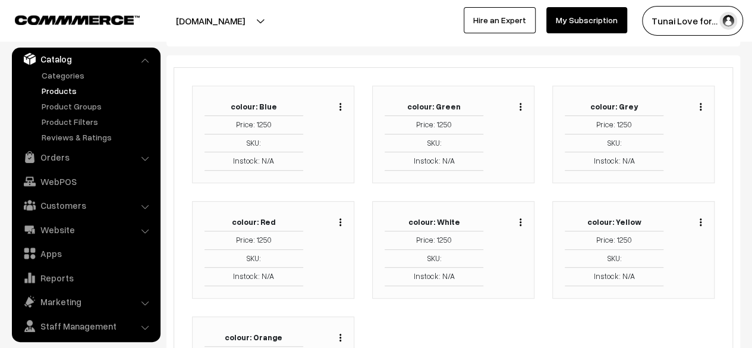
scroll to position [144, 0]
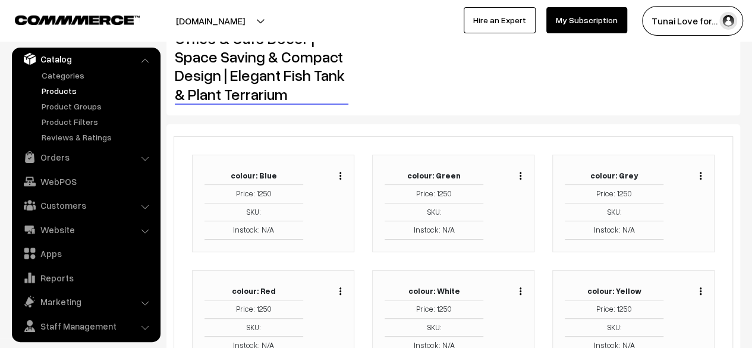
click at [522, 172] on div "Duplicate Edit Delete" at bounding box center [511, 203] width 39 height 72
click at [518, 176] on div "Duplicate Edit Delete" at bounding box center [517, 174] width 9 height 14
click at [520, 176] on img "button" at bounding box center [520, 176] width 2 height 8
click at [479, 213] on link "Edit" at bounding box center [466, 219] width 101 height 26
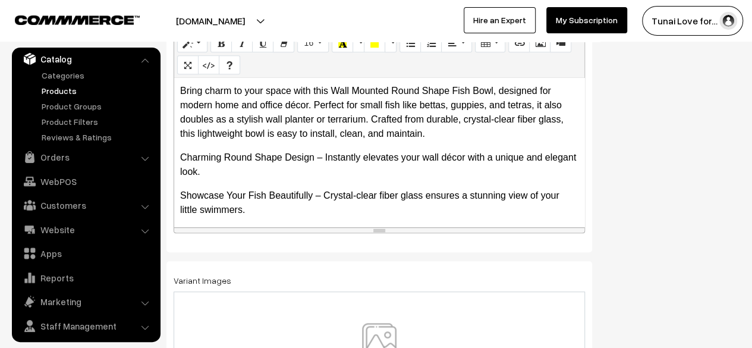
scroll to position [327, 0]
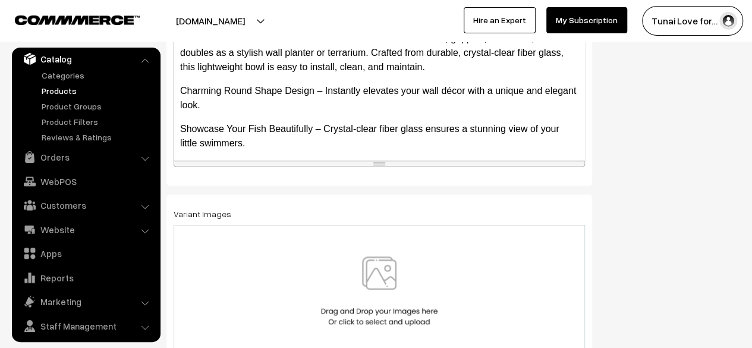
click at [383, 268] on img at bounding box center [379, 291] width 122 height 70
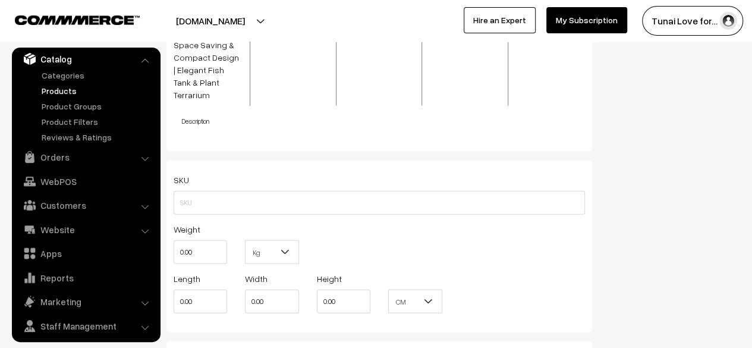
scroll to position [1403, 0]
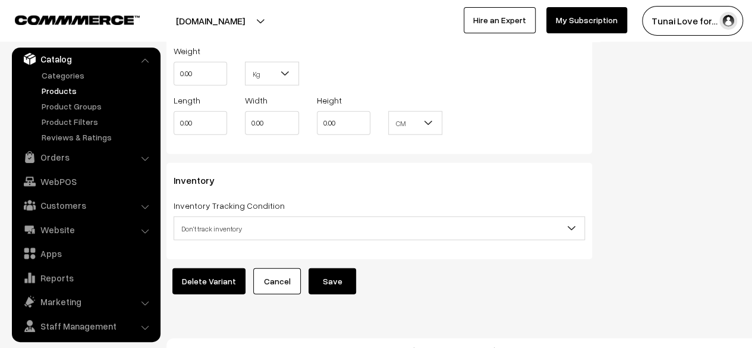
click at [336, 268] on button "Save" at bounding box center [332, 281] width 48 height 26
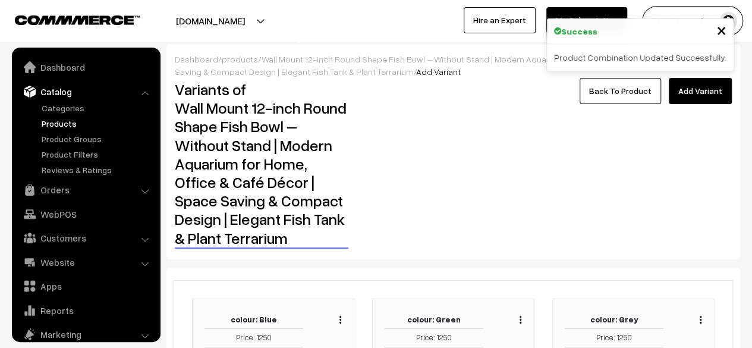
scroll to position [33, 0]
